Goal: Use online tool/utility: Use online tool/utility

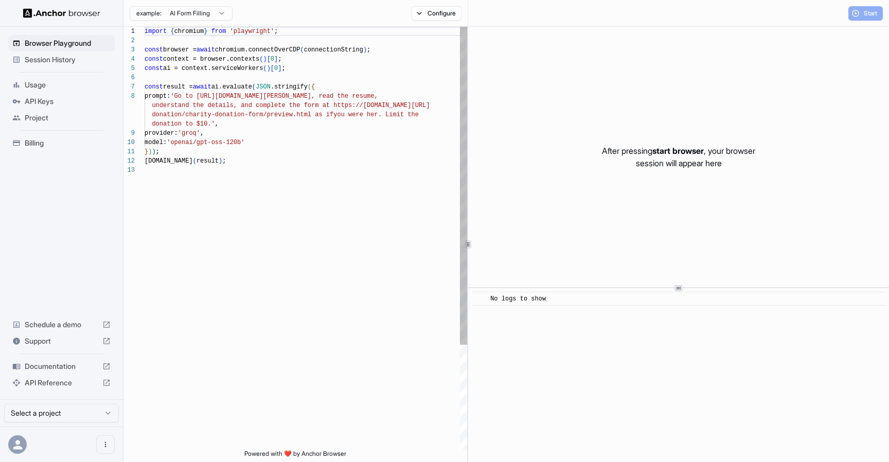
scroll to position [65, 0]
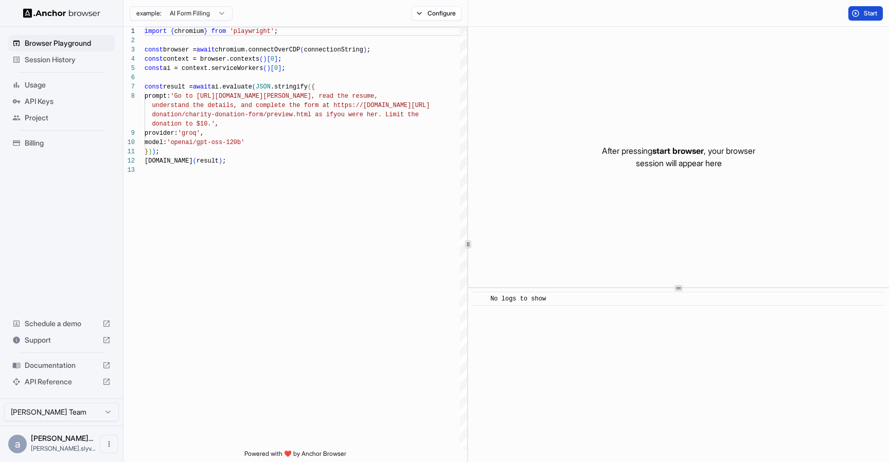
click at [871, 12] on span "Start" at bounding box center [871, 13] width 14 height 8
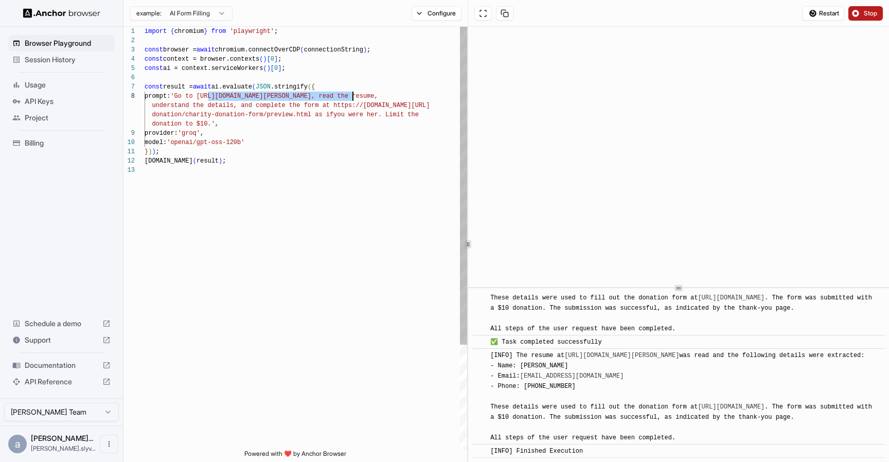
drag, startPoint x: 208, startPoint y: 97, endPoint x: 353, endPoint y: 97, distance: 145.2
click at [353, 97] on div "import { chromium } from 'playwright' ; const browser = await chromium.connectO…" at bounding box center [306, 308] width 323 height 562
click at [330, 93] on div "import { chromium } from 'playwright' ; const browser = await chromium.connectO…" at bounding box center [306, 308] width 323 height 562
drag, startPoint x: 353, startPoint y: 97, endPoint x: 208, endPoint y: 96, distance: 145.2
click at [208, 96] on div "import { chromium } from 'playwright' ; const browser = await chromium.connectO…" at bounding box center [306, 308] width 323 height 562
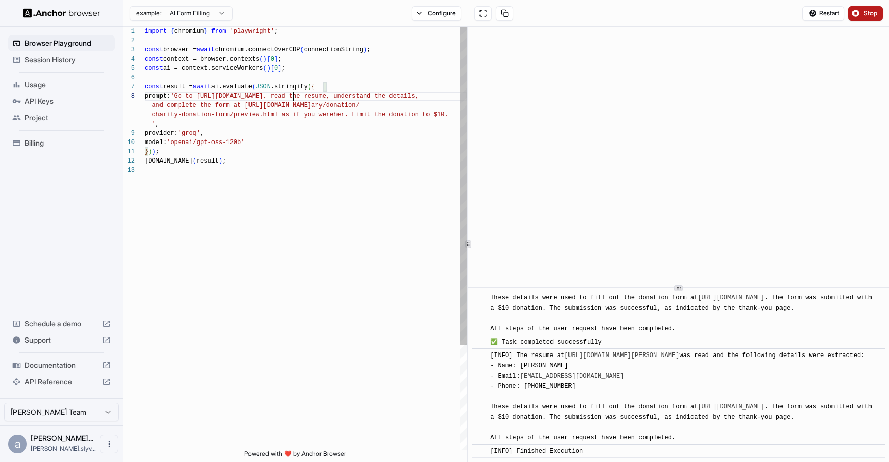
scroll to position [74, 0]
drag, startPoint x: 245, startPoint y: 106, endPoint x: 383, endPoint y: 103, distance: 138.0
click at [383, 103] on div "import { chromium } from 'playwright' ; const browser = await chromium.connectO…" at bounding box center [306, 308] width 323 height 562
click at [359, 101] on div "import { chromium } from 'playwright' ; const browser = await chromium.connectO…" at bounding box center [306, 308] width 323 height 562
drag, startPoint x: 390, startPoint y: 107, endPoint x: 246, endPoint y: 106, distance: 143.6
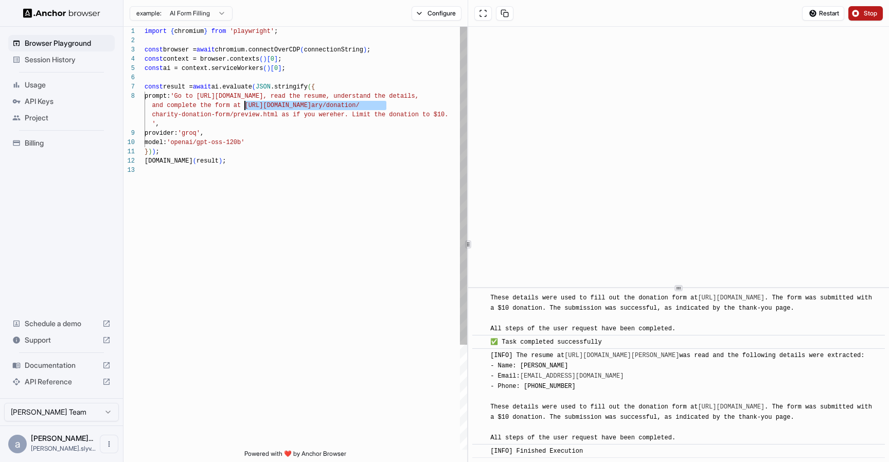
click at [246, 106] on div "import { chromium } from 'playwright' ; const browser = await chromium.connectO…" at bounding box center [306, 308] width 323 height 562
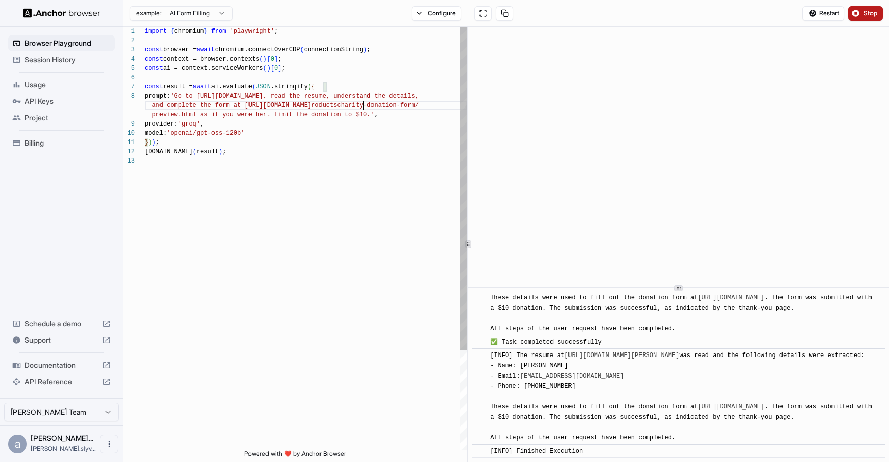
scroll to position [83, 0]
drag, startPoint x: 152, startPoint y: 115, endPoint x: 199, endPoint y: 114, distance: 46.9
click at [199, 114] on div "import { chromium } from 'playwright' ; const browser = await chromium.connectO…" at bounding box center [306, 303] width 323 height 553
drag, startPoint x: 214, startPoint y: 115, endPoint x: 285, endPoint y: 115, distance: 70.5
click at [285, 115] on div "import { chromium } from 'playwright' ; const browser = await chromium.connectO…" at bounding box center [306, 303] width 323 height 553
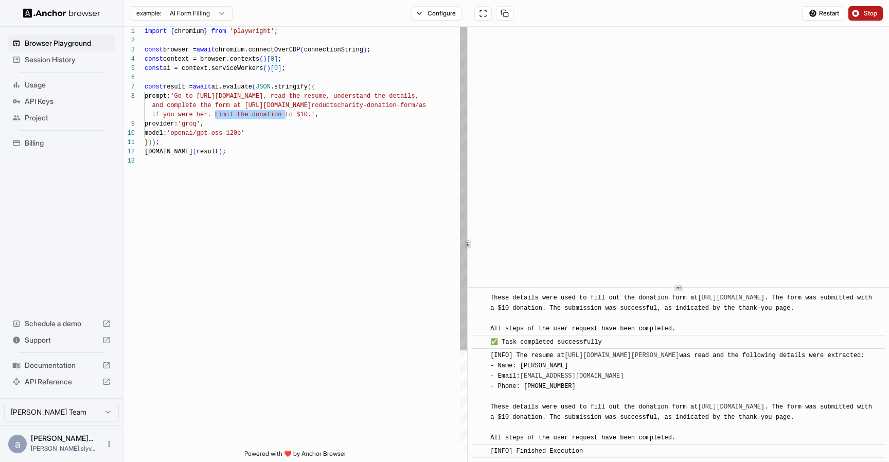
scroll to position [74, 0]
drag, startPoint x: 447, startPoint y: 107, endPoint x: 246, endPoint y: 105, distance: 201.8
click at [246, 105] on div "import { chromium } from 'playwright' ; const browser = await chromium.connectO…" at bounding box center [306, 303] width 323 height 553
click at [452, 103] on div "import { chromium } from 'playwright' ; const browser = await chromium.connectO…" at bounding box center [306, 303] width 323 height 553
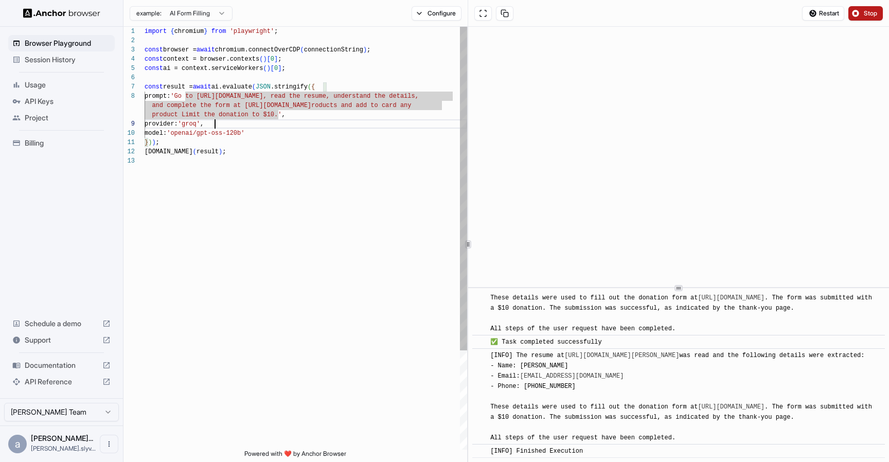
click at [298, 124] on div "import { chromium } from 'playwright' ; const browser = await chromium.connectO…" at bounding box center [306, 303] width 323 height 553
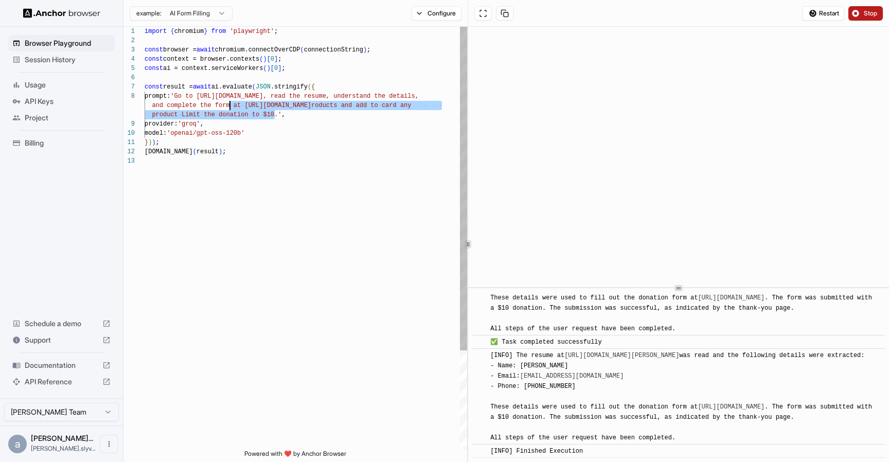
scroll to position [74, 0]
drag, startPoint x: 276, startPoint y: 116, endPoint x: 369, endPoint y: 104, distance: 93.3
click at [369, 104] on div "import { chromium } from 'playwright' ; const browser = await chromium.connectO…" at bounding box center [306, 303] width 323 height 553
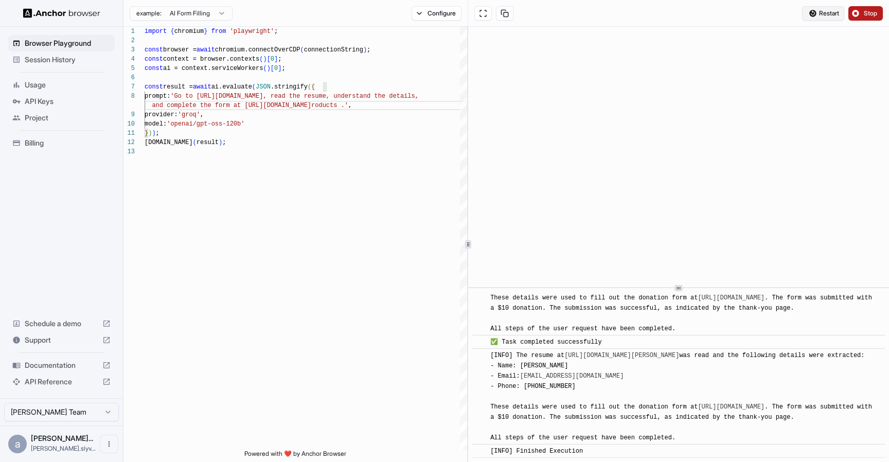
click at [827, 13] on span "Restart" at bounding box center [829, 13] width 20 height 8
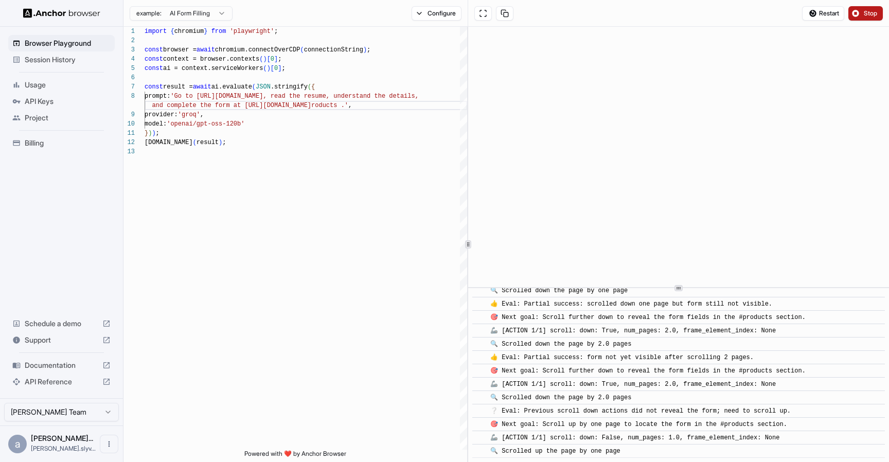
scroll to position [277, 0]
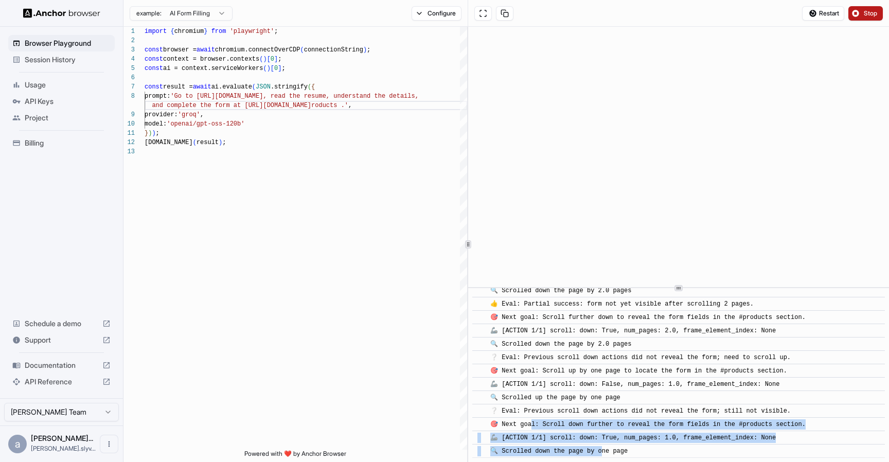
drag, startPoint x: 529, startPoint y: 424, endPoint x: 613, endPoint y: 453, distance: 88.9
click at [606, 452] on div "​ [INFO] Started Execution ​ 🚀 Task: Go to https://scrapepark.org/ , read the r…" at bounding box center [679, 241] width 413 height 433
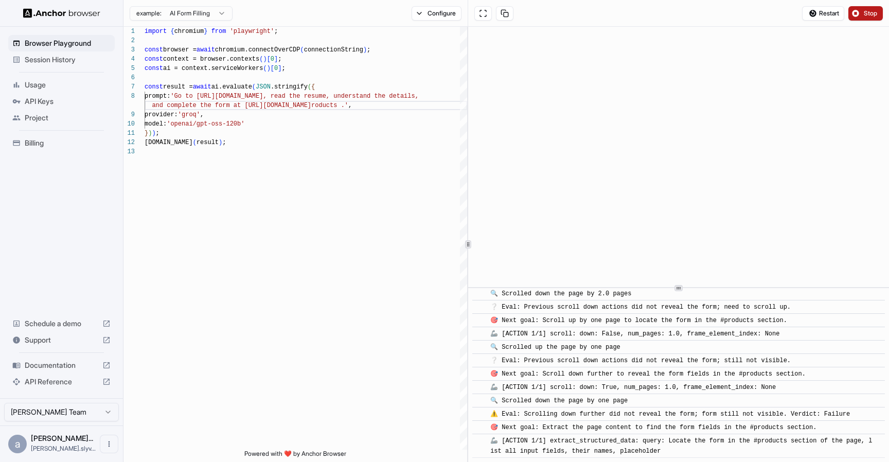
click at [621, 453] on span "🦾 [ACTION 1/1] extract_structured_data: query: Locate the form in the #products…" at bounding box center [682, 447] width 382 height 18
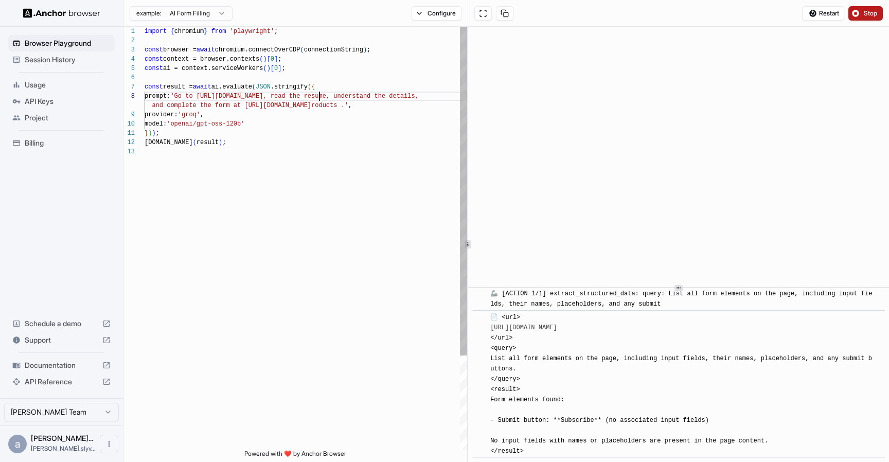
scroll to position [65, 0]
click at [320, 98] on div "import { chromium } from 'playwright' ; const browser = await chromium.connectO…" at bounding box center [306, 299] width 323 height 544
click at [164, 98] on div "import { chromium } from 'playwright' ; const browser = await chromium.connectO…" at bounding box center [306, 299] width 323 height 544
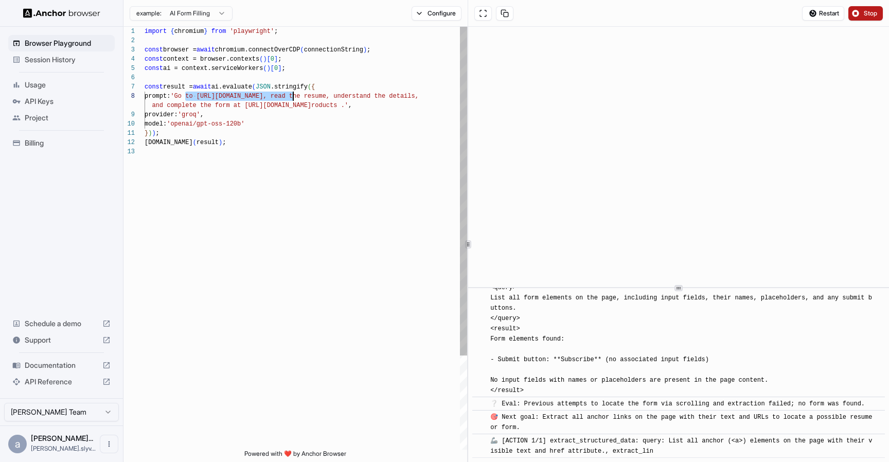
drag, startPoint x: 184, startPoint y: 97, endPoint x: 293, endPoint y: 92, distance: 109.2
click at [293, 92] on div "import { chromium } from 'playwright' ; const browser = await chromium.connectO…" at bounding box center [306, 299] width 323 height 544
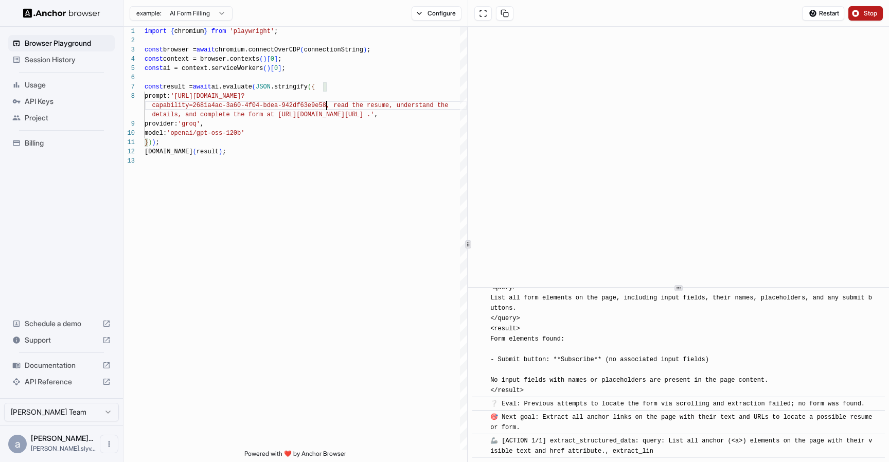
click at [874, 16] on span "Stop" at bounding box center [871, 13] width 14 height 8
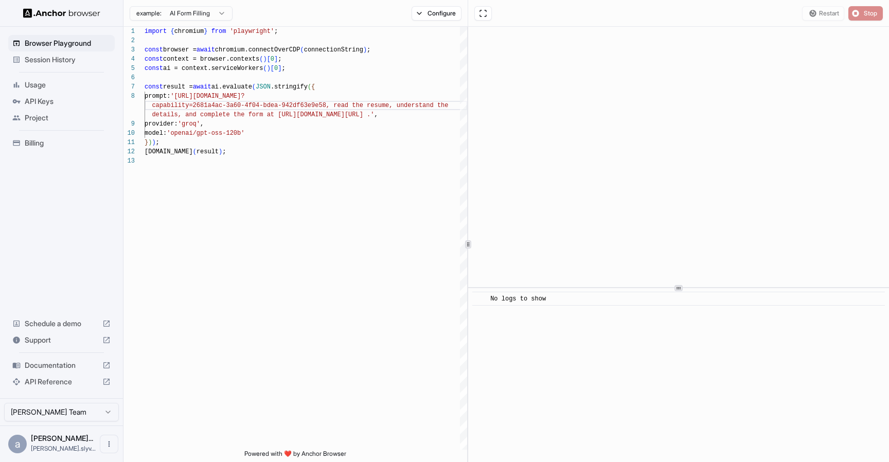
scroll to position [0, 0]
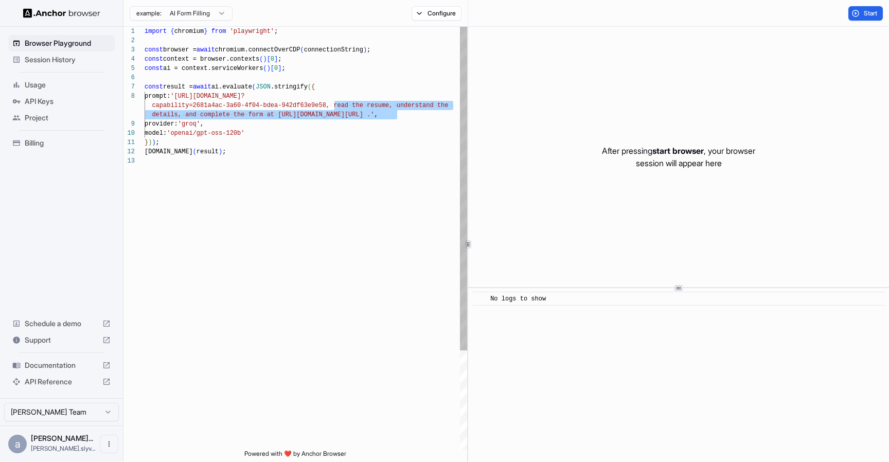
drag, startPoint x: 333, startPoint y: 106, endPoint x: 396, endPoint y: 116, distance: 64.1
click at [396, 116] on div "import { chromium } from 'playwright' ; const browser = await chromium.connectO…" at bounding box center [306, 303] width 323 height 553
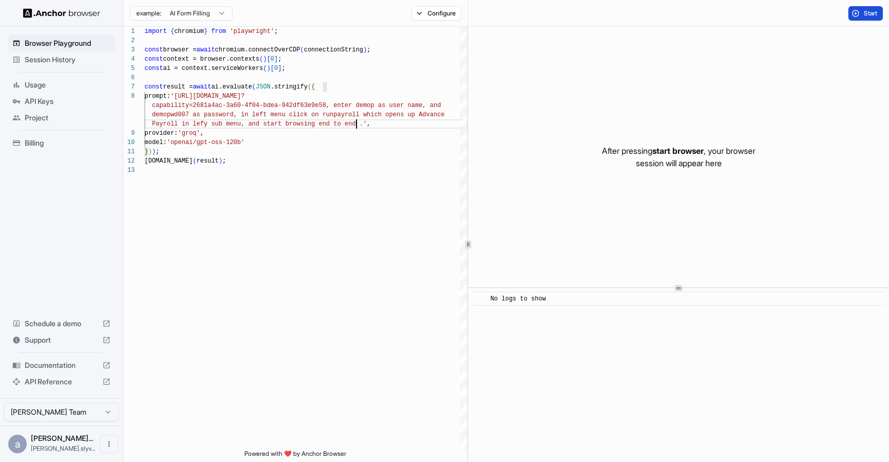
type textarea "**********"
click at [866, 12] on span "Start" at bounding box center [871, 13] width 14 height 8
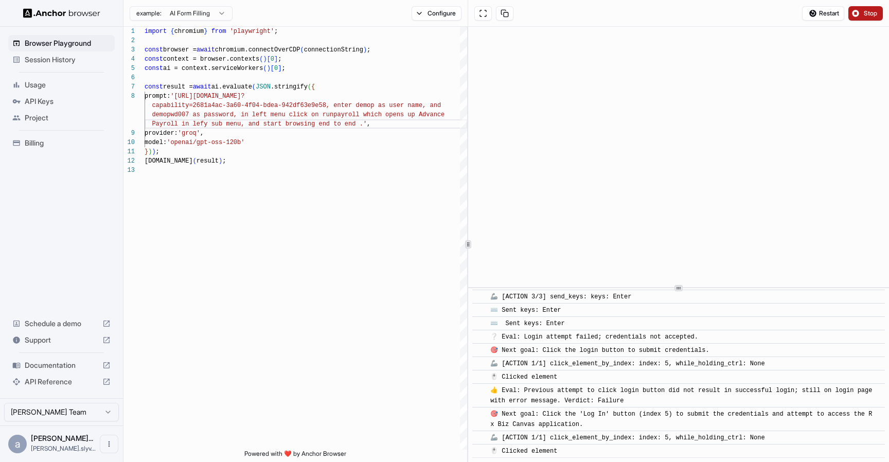
scroll to position [254, 0]
